Goal: Find specific page/section: Find specific page/section

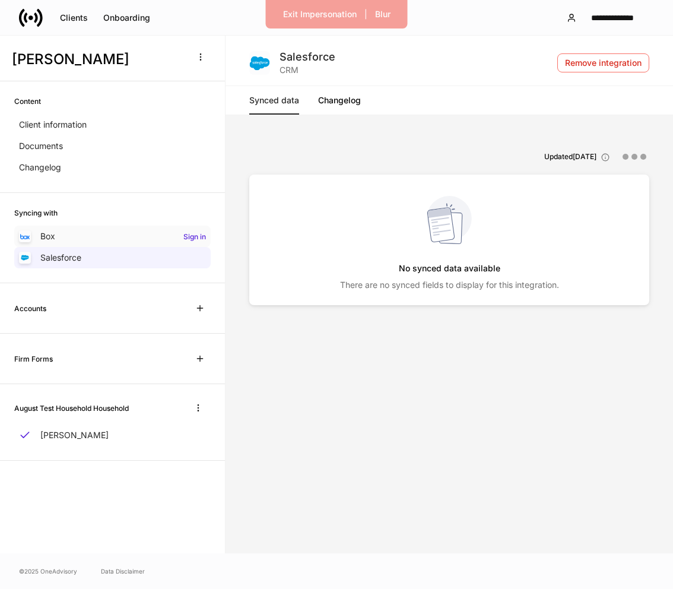
click at [127, 242] on div "Box Sign in" at bounding box center [112, 236] width 197 height 21
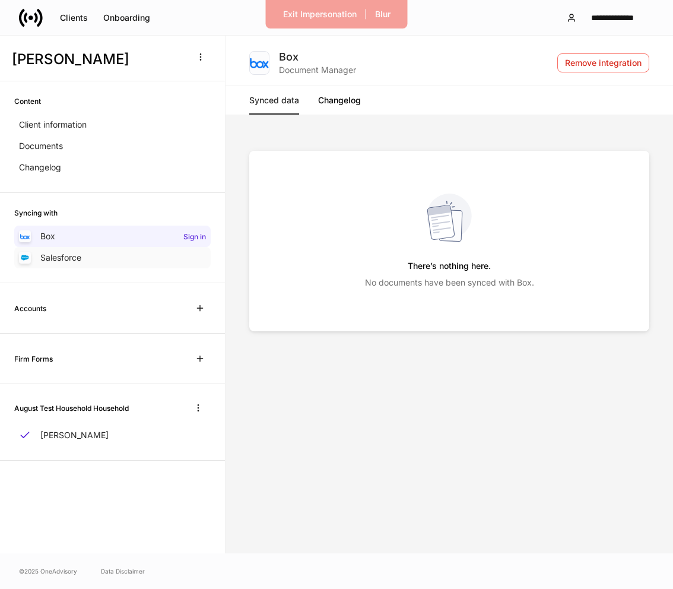
click at [129, 258] on div "Salesforce" at bounding box center [112, 257] width 197 height 21
